Goal: Task Accomplishment & Management: Manage account settings

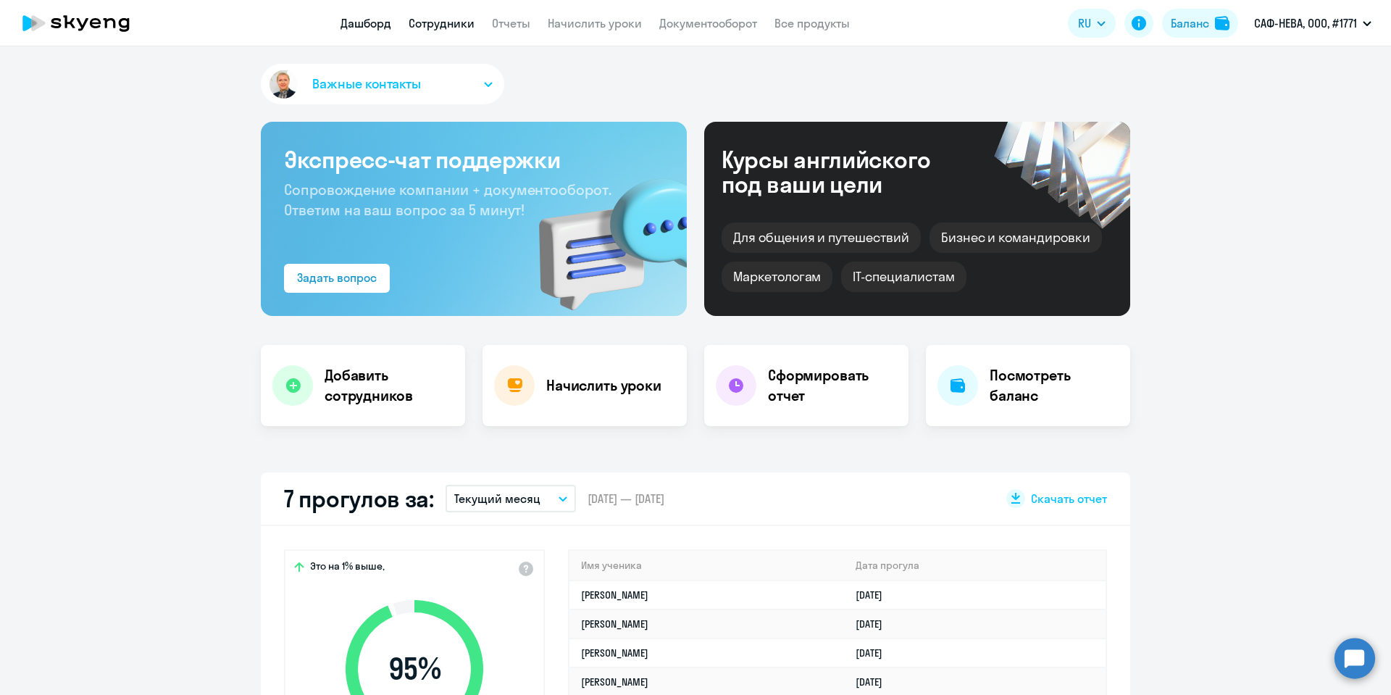
click at [455, 22] on link "Сотрудники" at bounding box center [442, 23] width 66 height 14
select select "30"
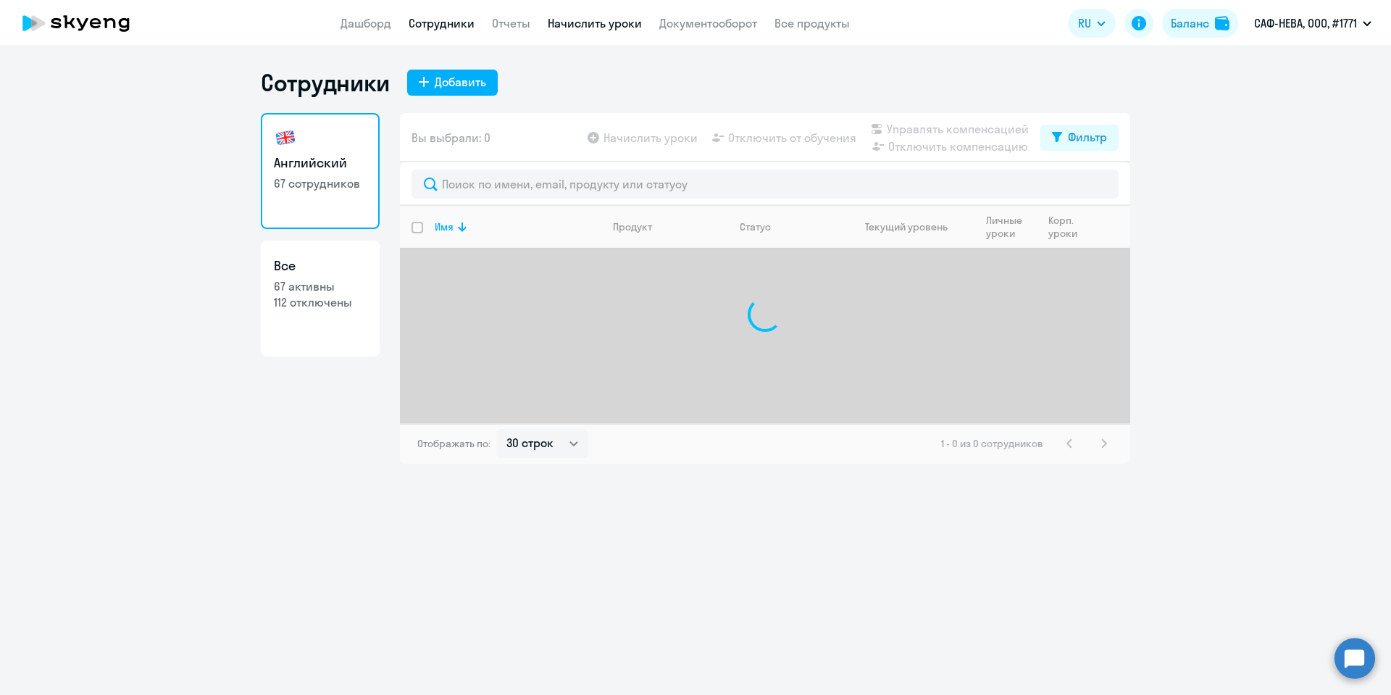
click at [591, 16] on link "Начислить уроки" at bounding box center [595, 23] width 94 height 14
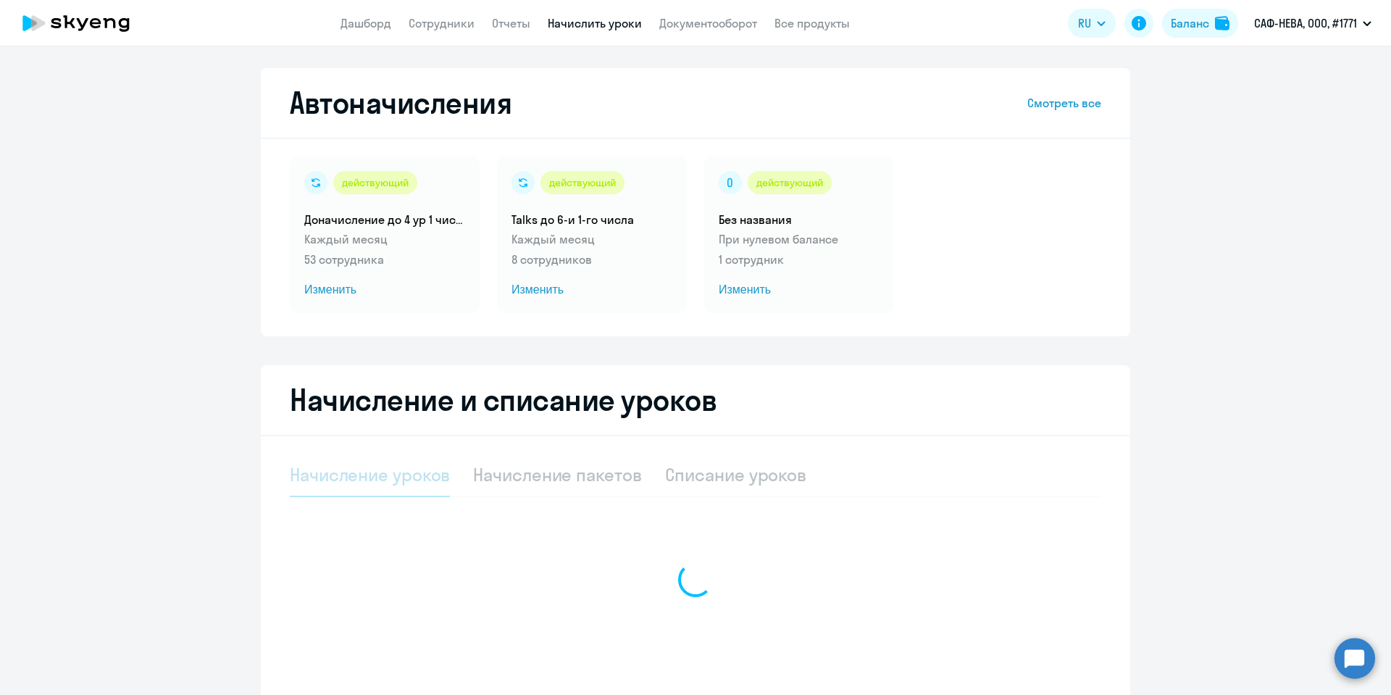
select select "10"
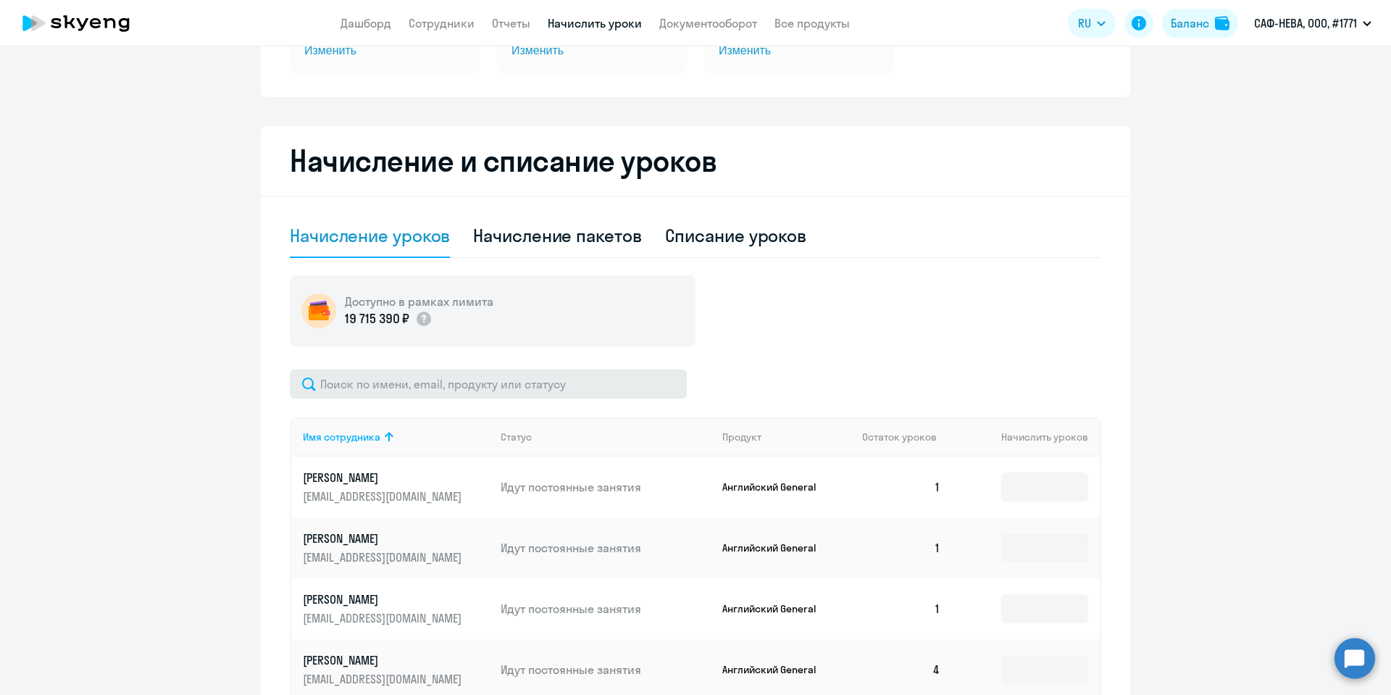
scroll to position [326, 0]
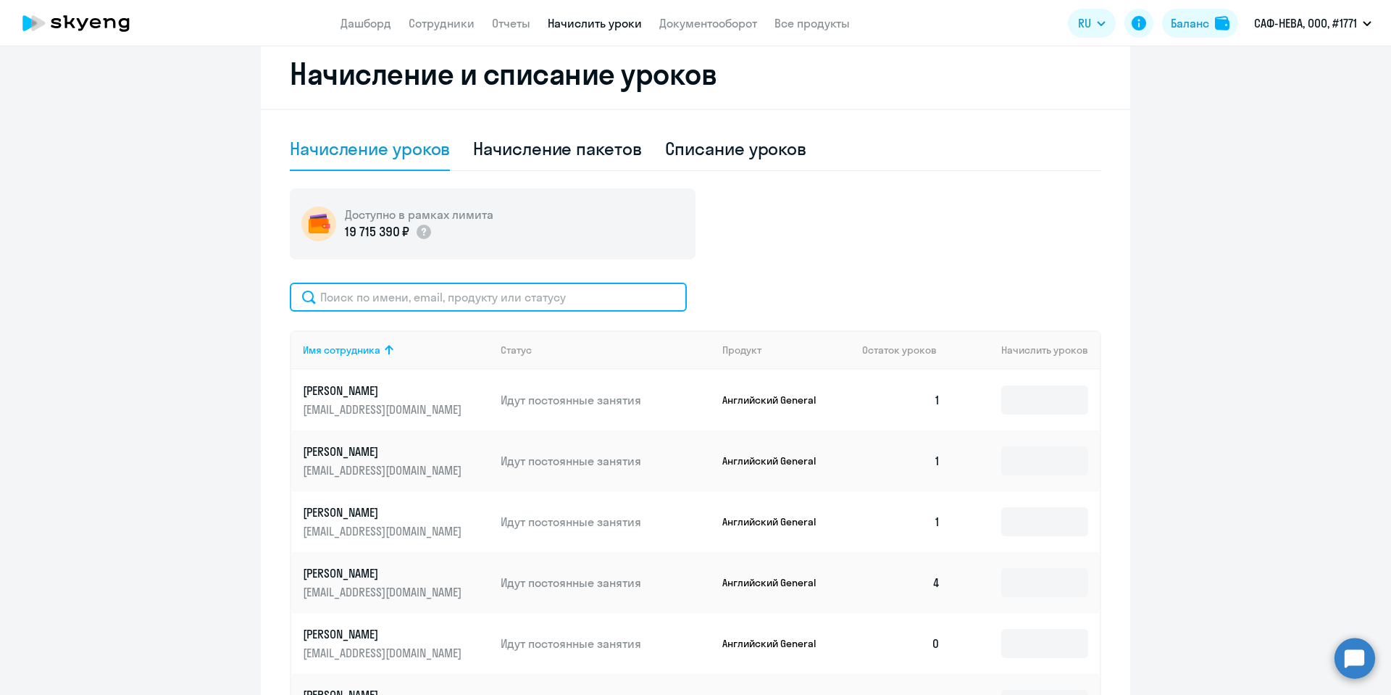
click at [359, 301] on input "text" at bounding box center [488, 297] width 397 height 29
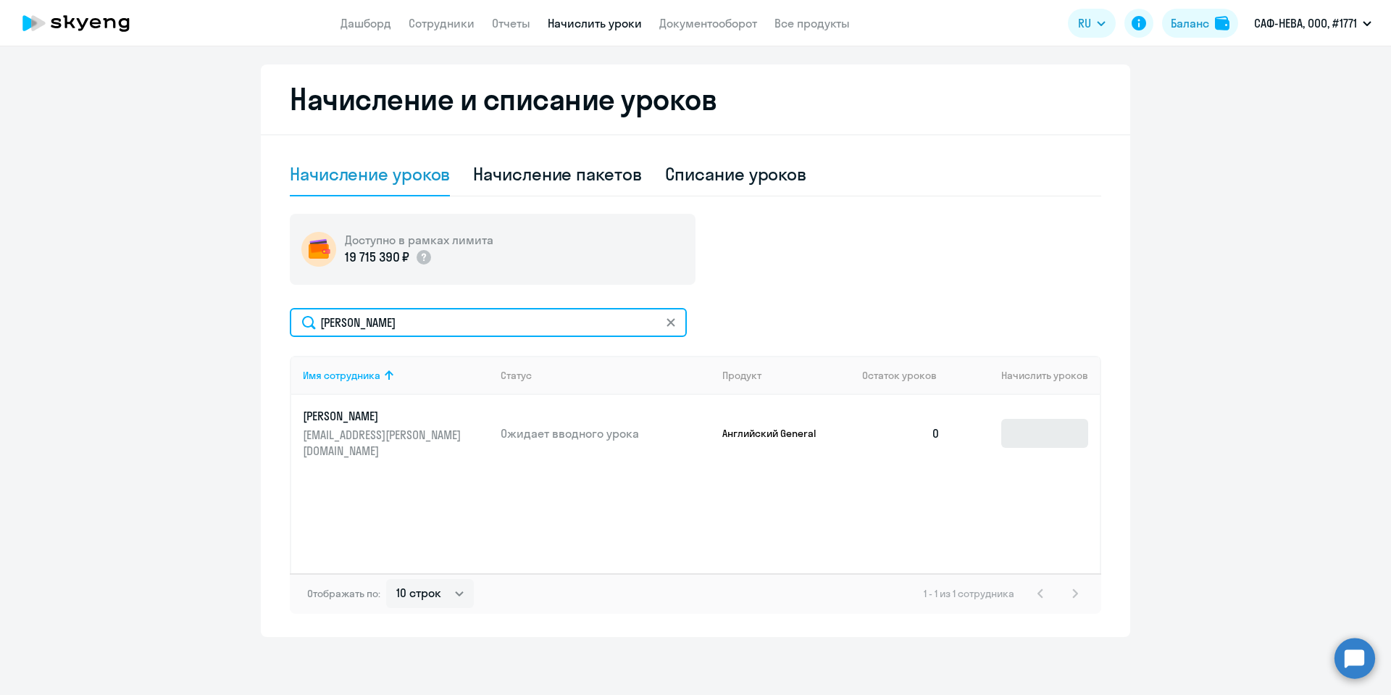
type input "[PERSON_NAME]"
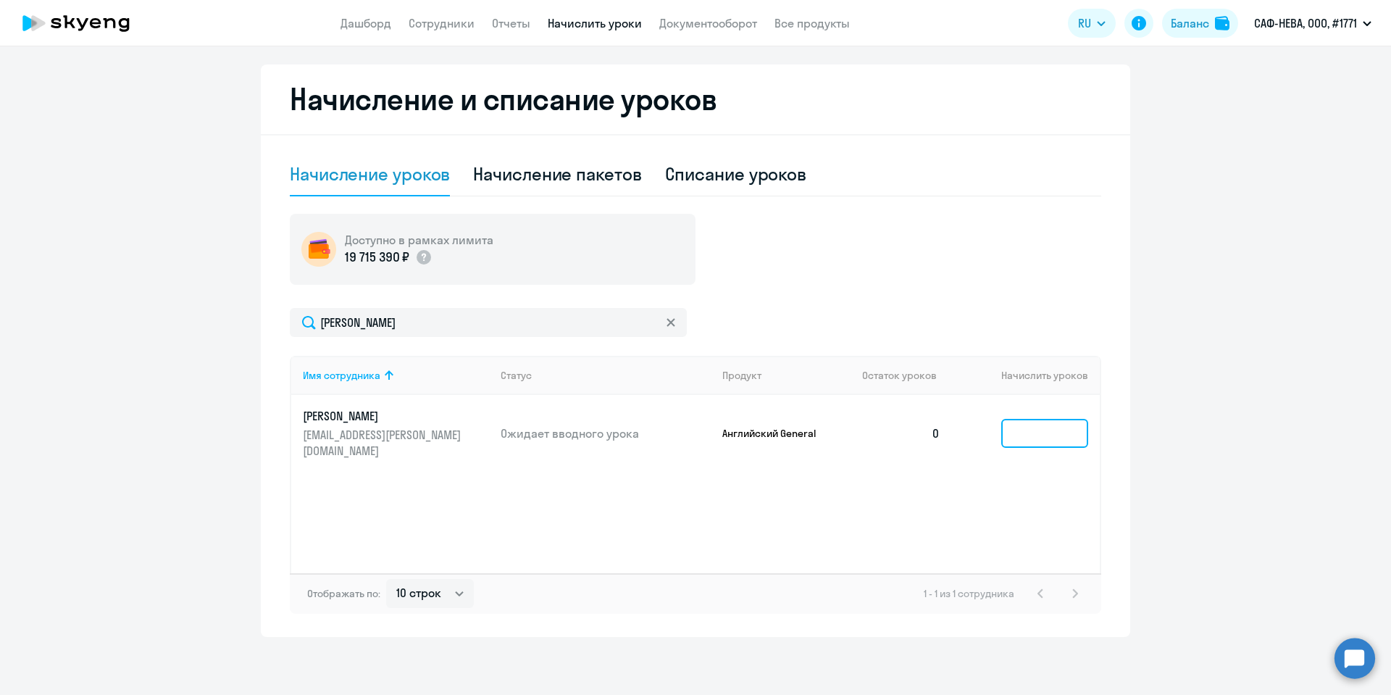
click at [1009, 429] on input at bounding box center [1044, 433] width 87 height 29
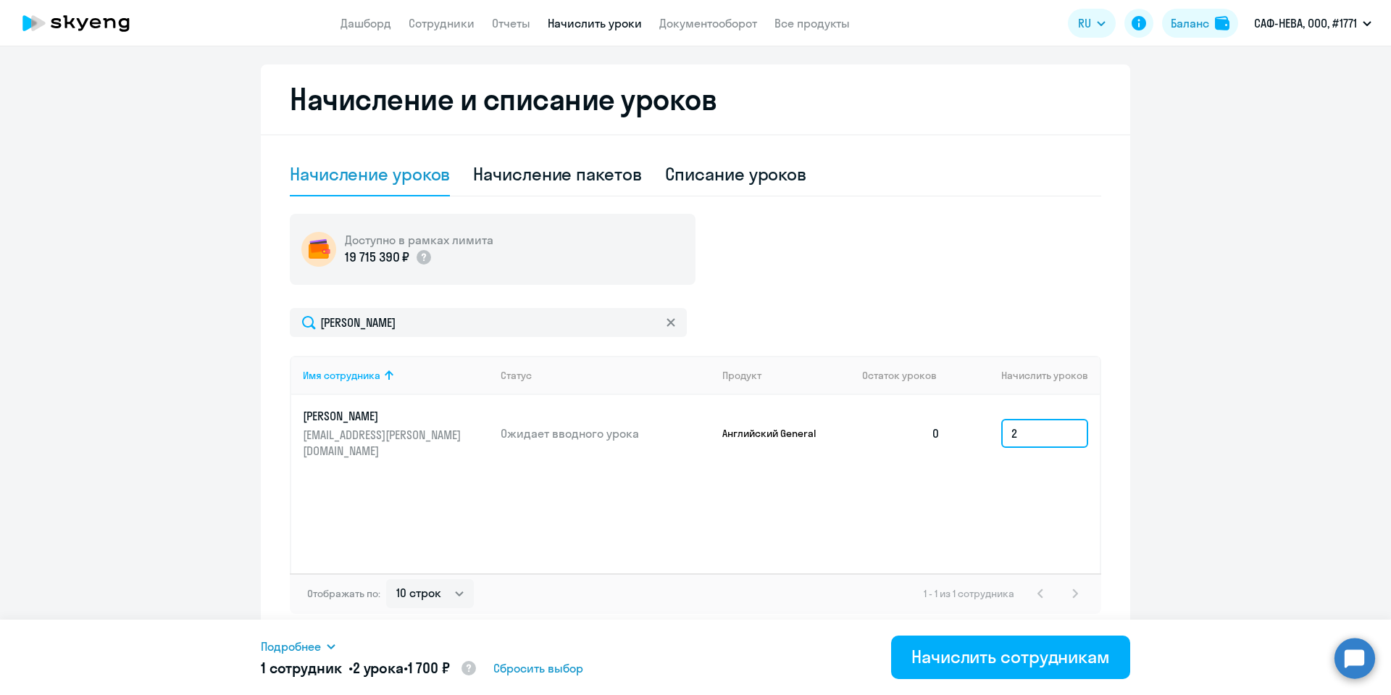
type input "2"
click at [989, 657] on div "Начислить сотрудникам" at bounding box center [1011, 656] width 199 height 23
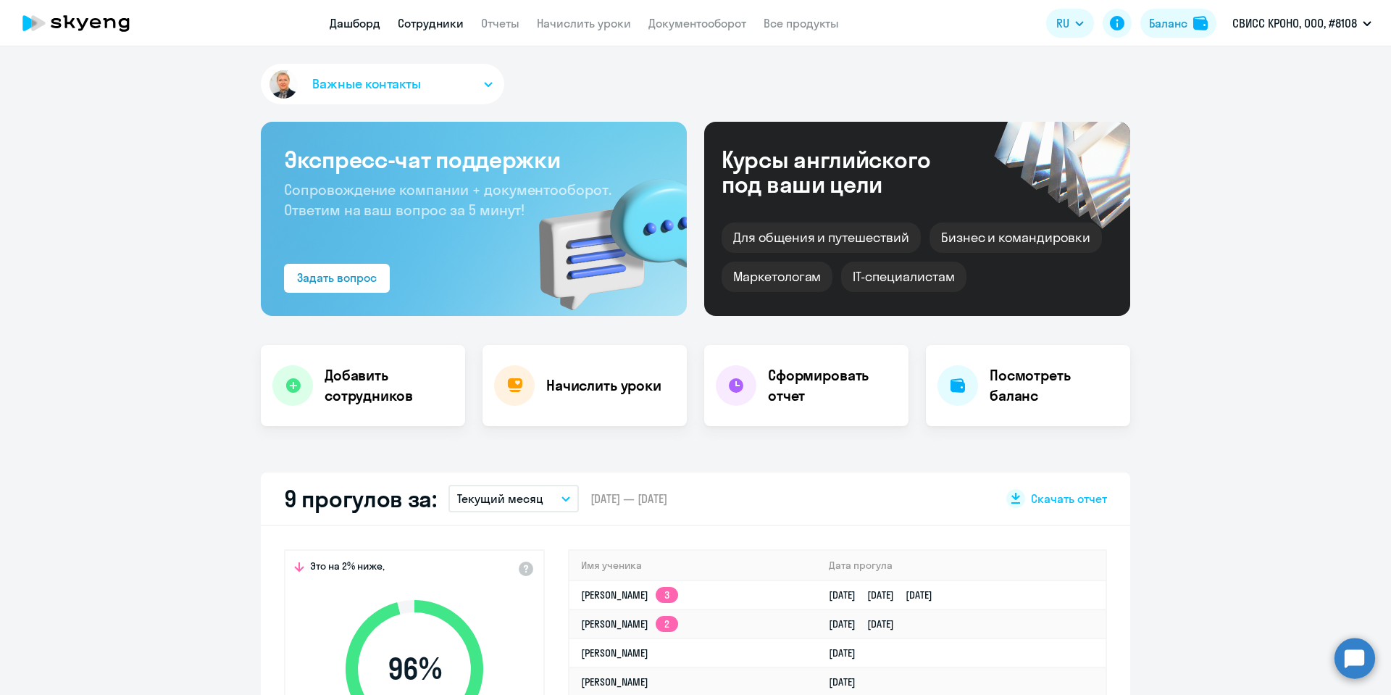
click at [449, 23] on link "Сотрудники" at bounding box center [431, 23] width 66 height 14
select select "30"
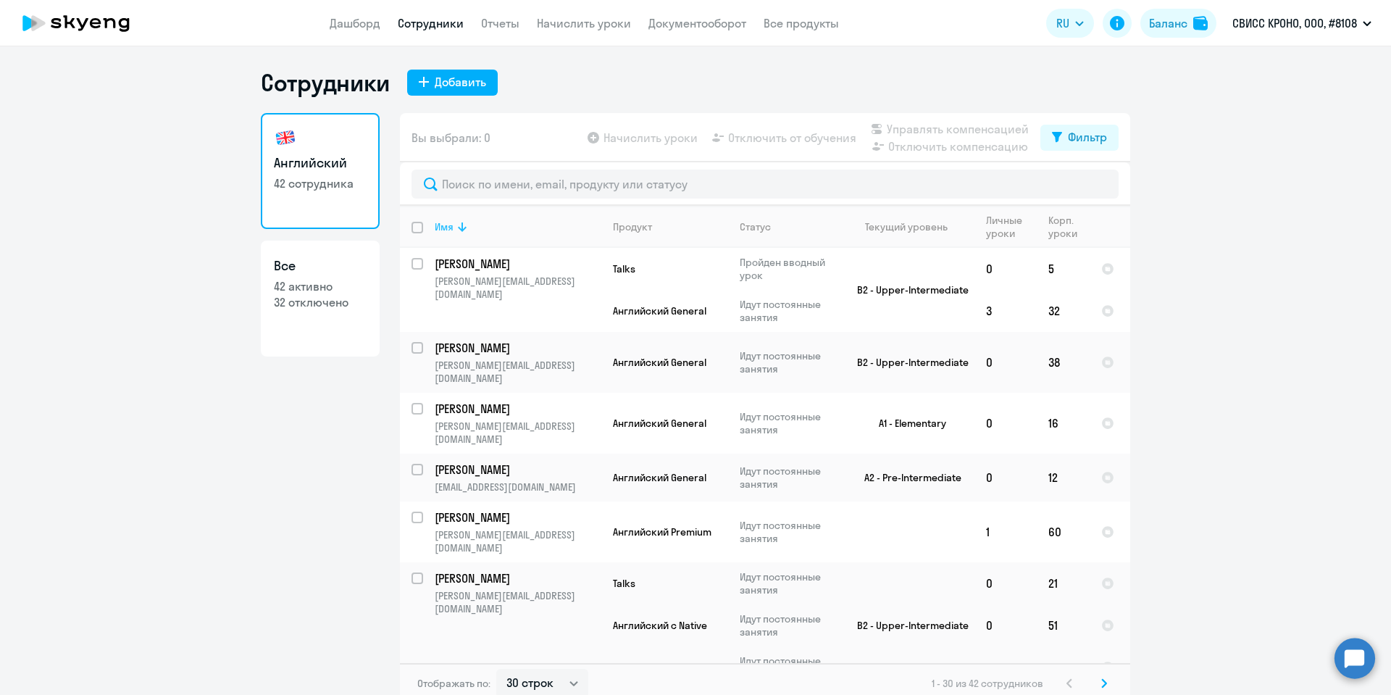
click at [454, 225] on icon at bounding box center [462, 226] width 17 height 17
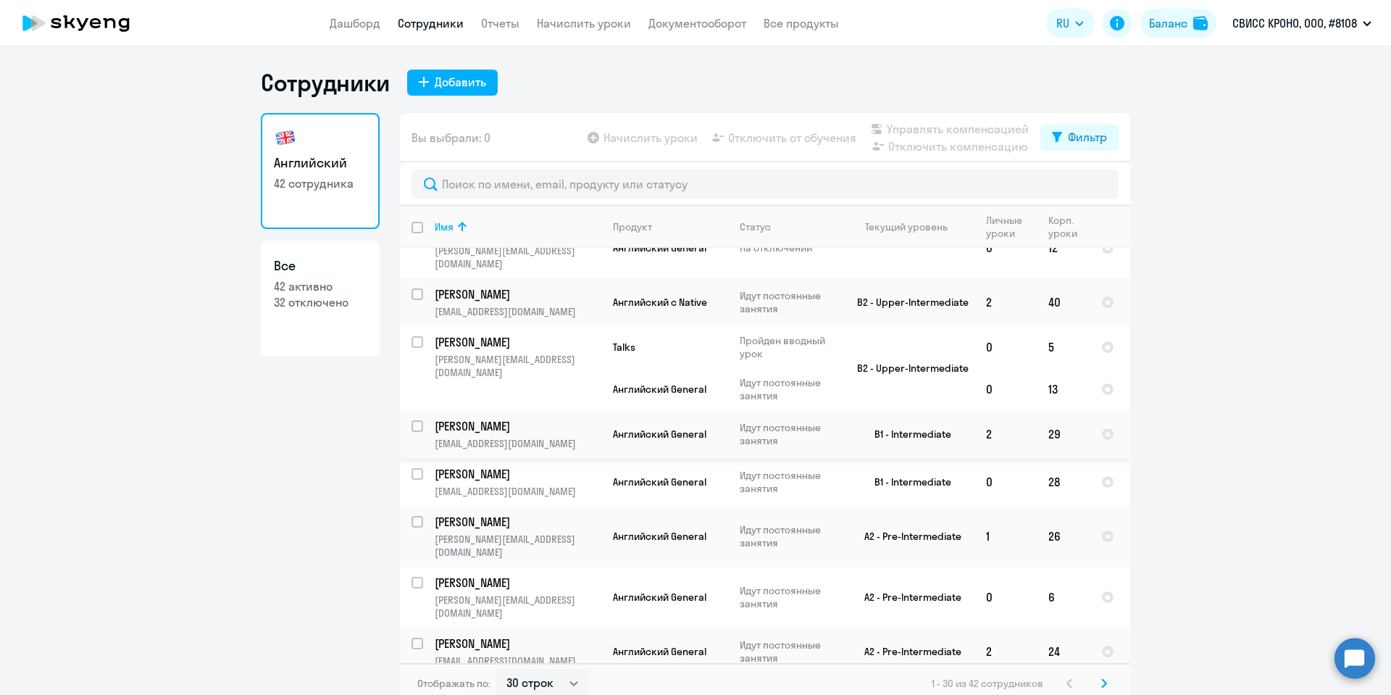
scroll to position [435, 0]
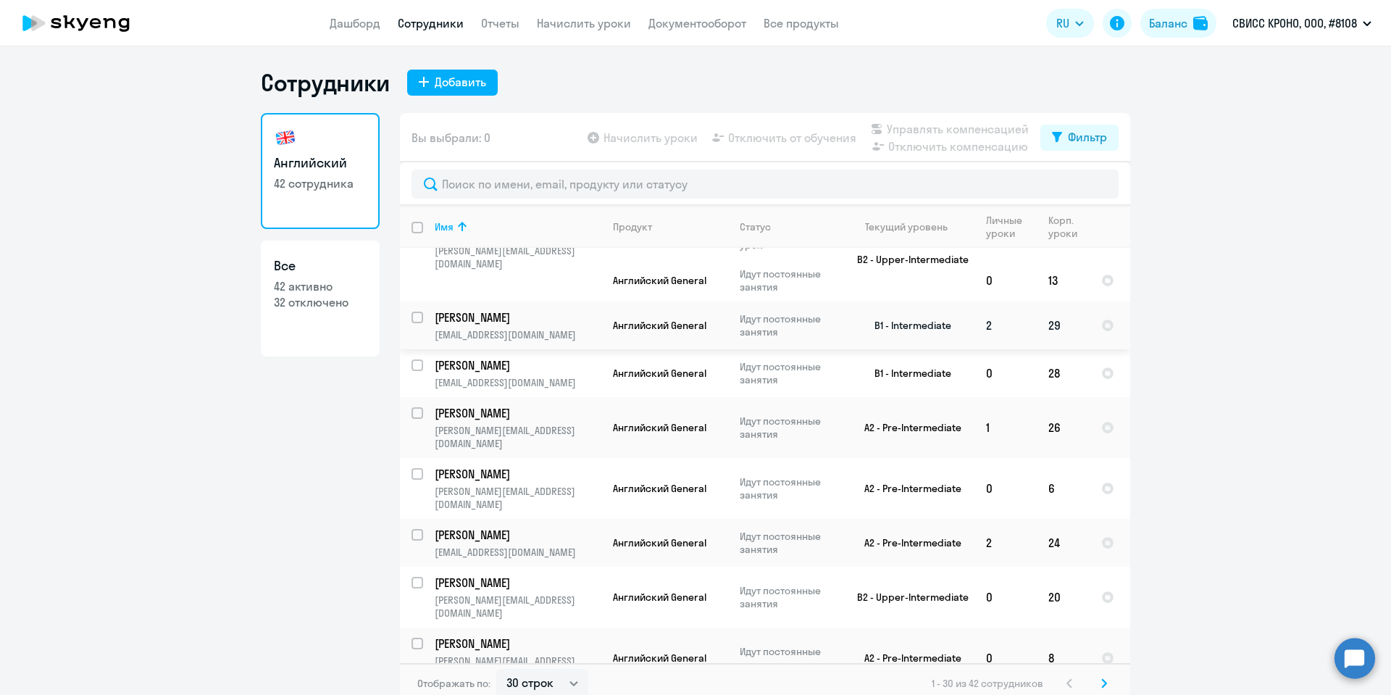
click at [447, 309] on p "[PERSON_NAME]" at bounding box center [517, 317] width 164 height 16
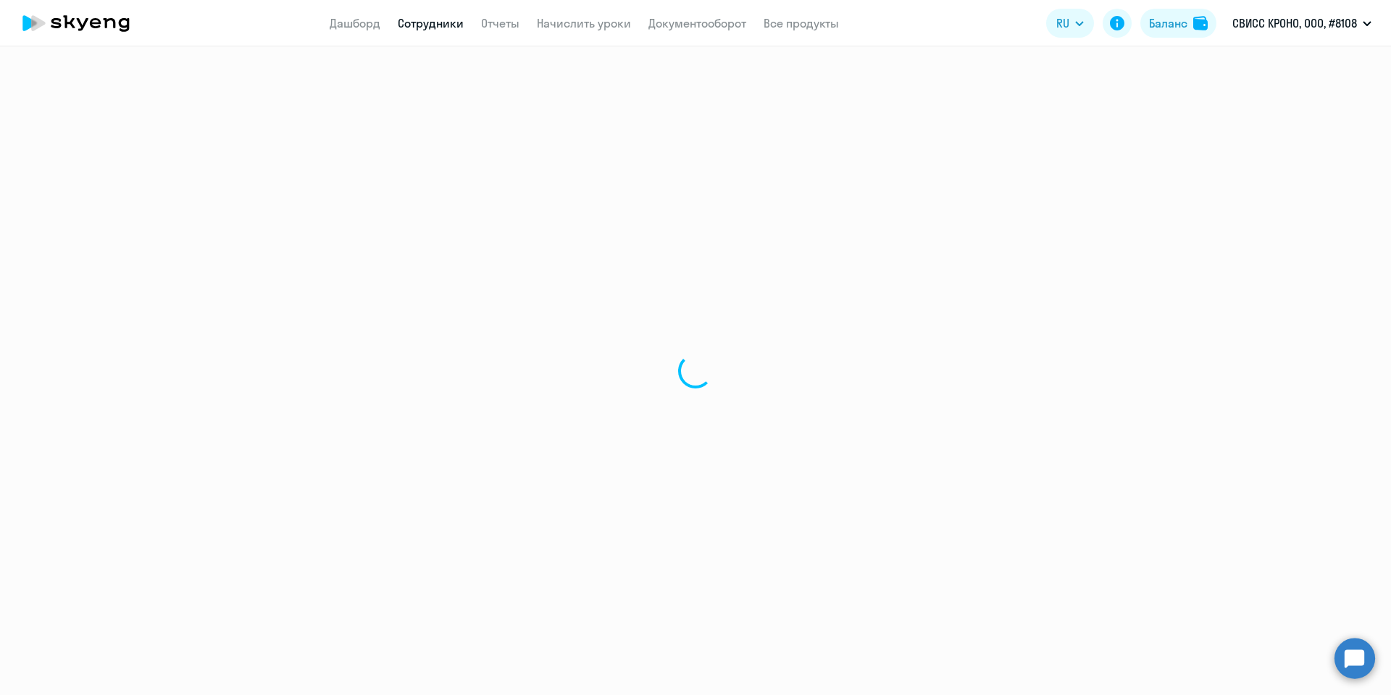
select select "english"
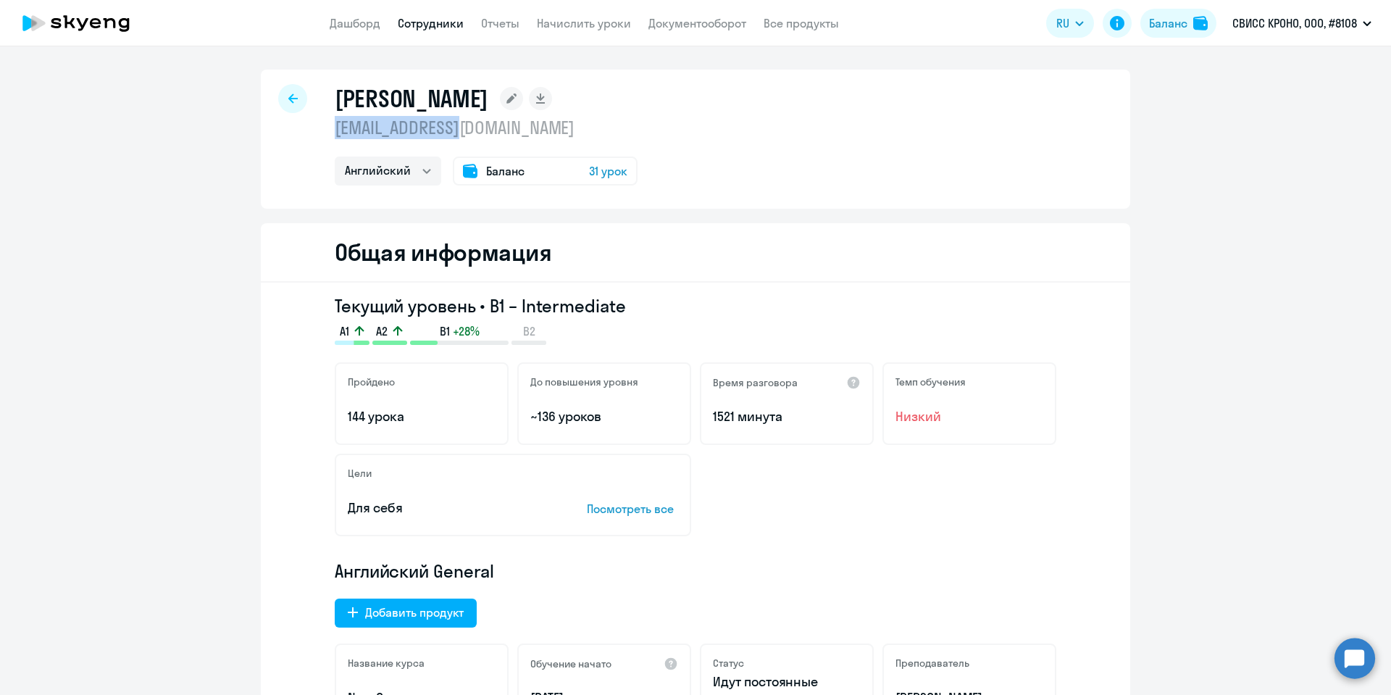
drag, startPoint x: 483, startPoint y: 135, endPoint x: 322, endPoint y: 136, distance: 160.1
click at [322, 136] on div "[PERSON_NAME] [EMAIL_ADDRESS][DOMAIN_NAME] Английский Баланс 31 урок" at bounding box center [696, 139] width 870 height 139
copy p "[EMAIL_ADDRESS][DOMAIN_NAME]"
